Goal: Find specific page/section

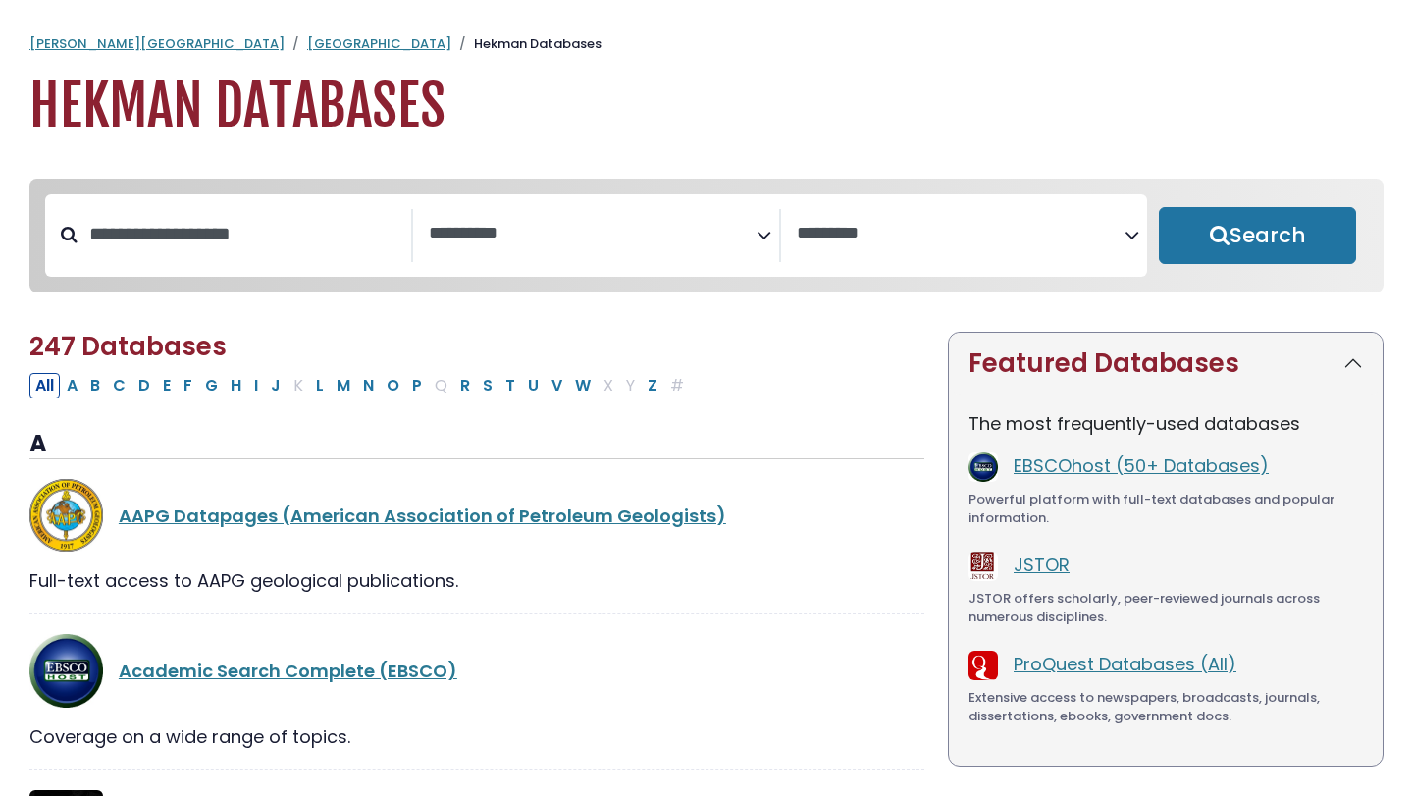
select select "Database Subject Filter"
select select "Database Vendors Filter"
click at [1050, 574] on link "JSTOR" at bounding box center [1042, 564] width 56 height 25
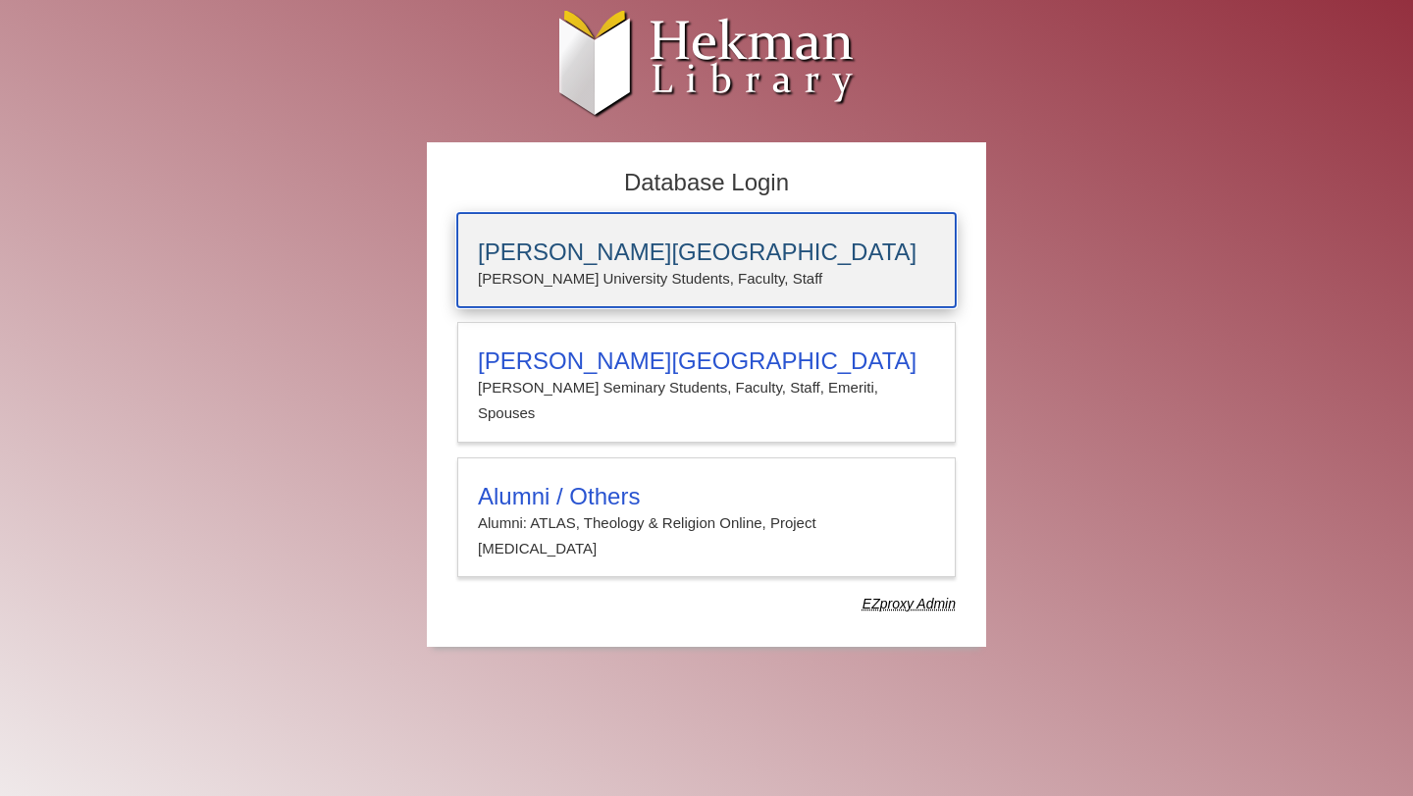
click at [600, 288] on p "[PERSON_NAME] University Students, Faculty, Staff" at bounding box center [706, 279] width 457 height 26
